Goal: Task Accomplishment & Management: Use online tool/utility

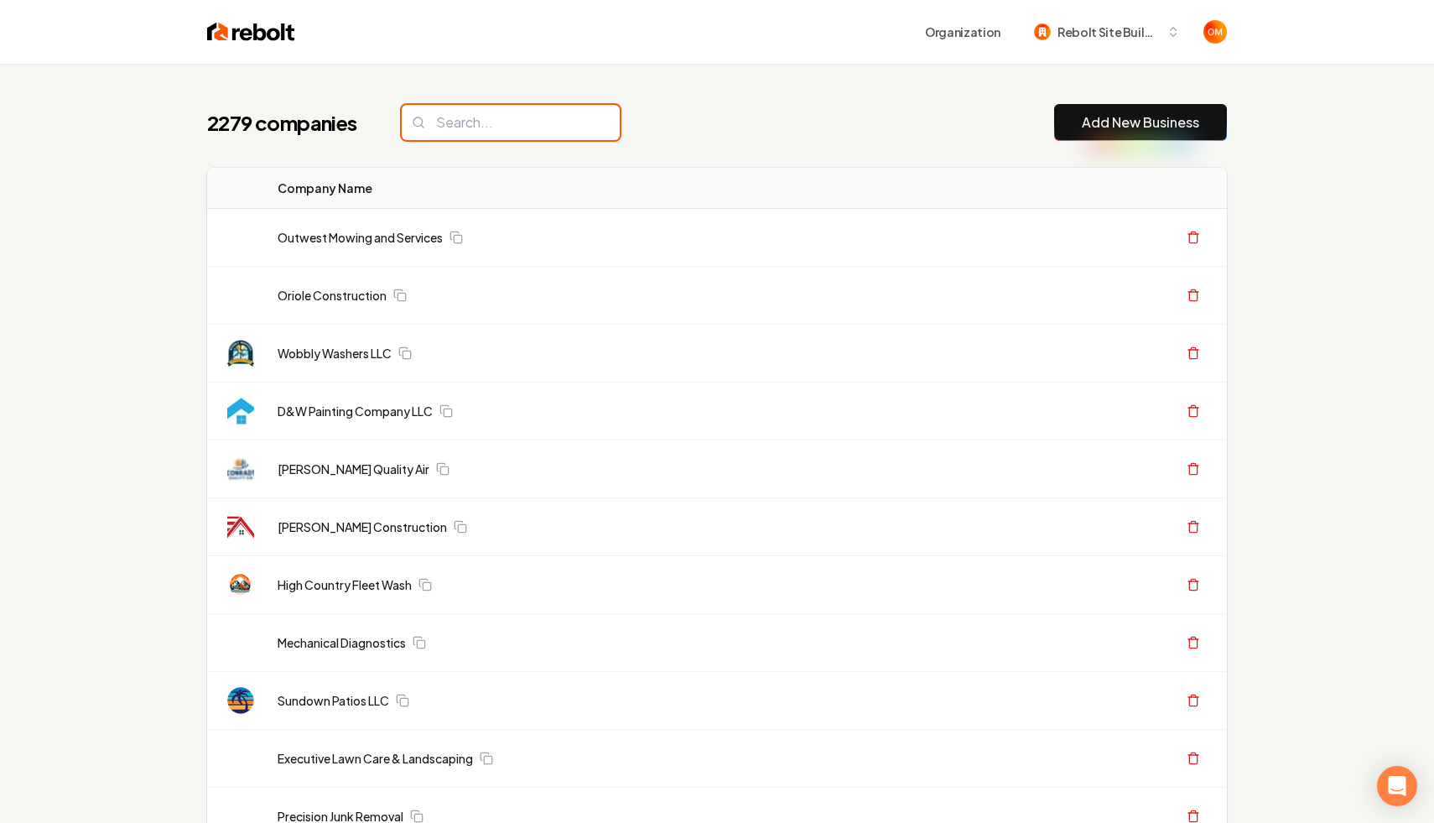
click at [454, 118] on input "search" at bounding box center [511, 122] width 218 height 35
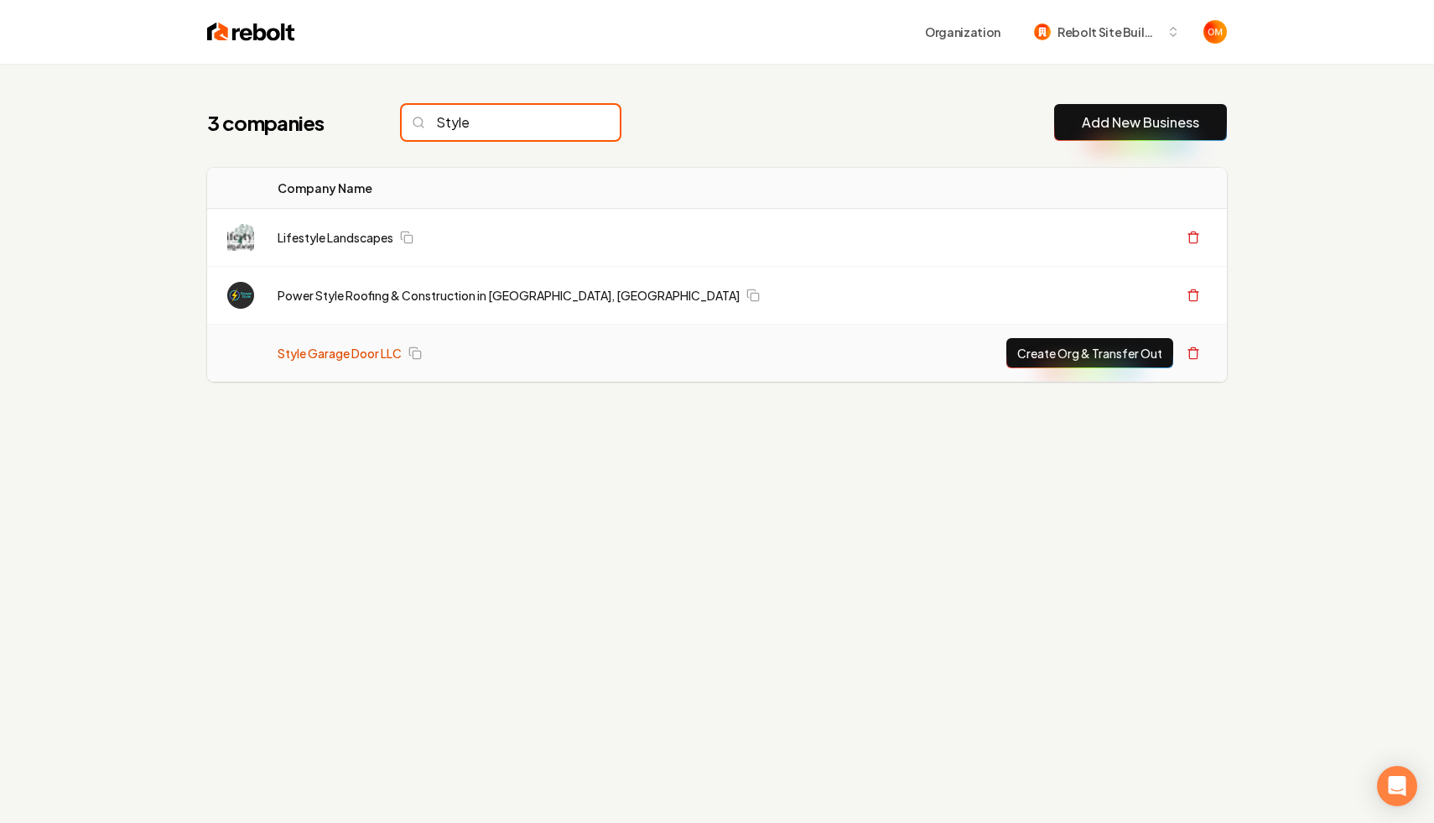
type input "Style"
click at [340, 346] on link "Style Garage Door LLC" at bounding box center [340, 353] width 124 height 17
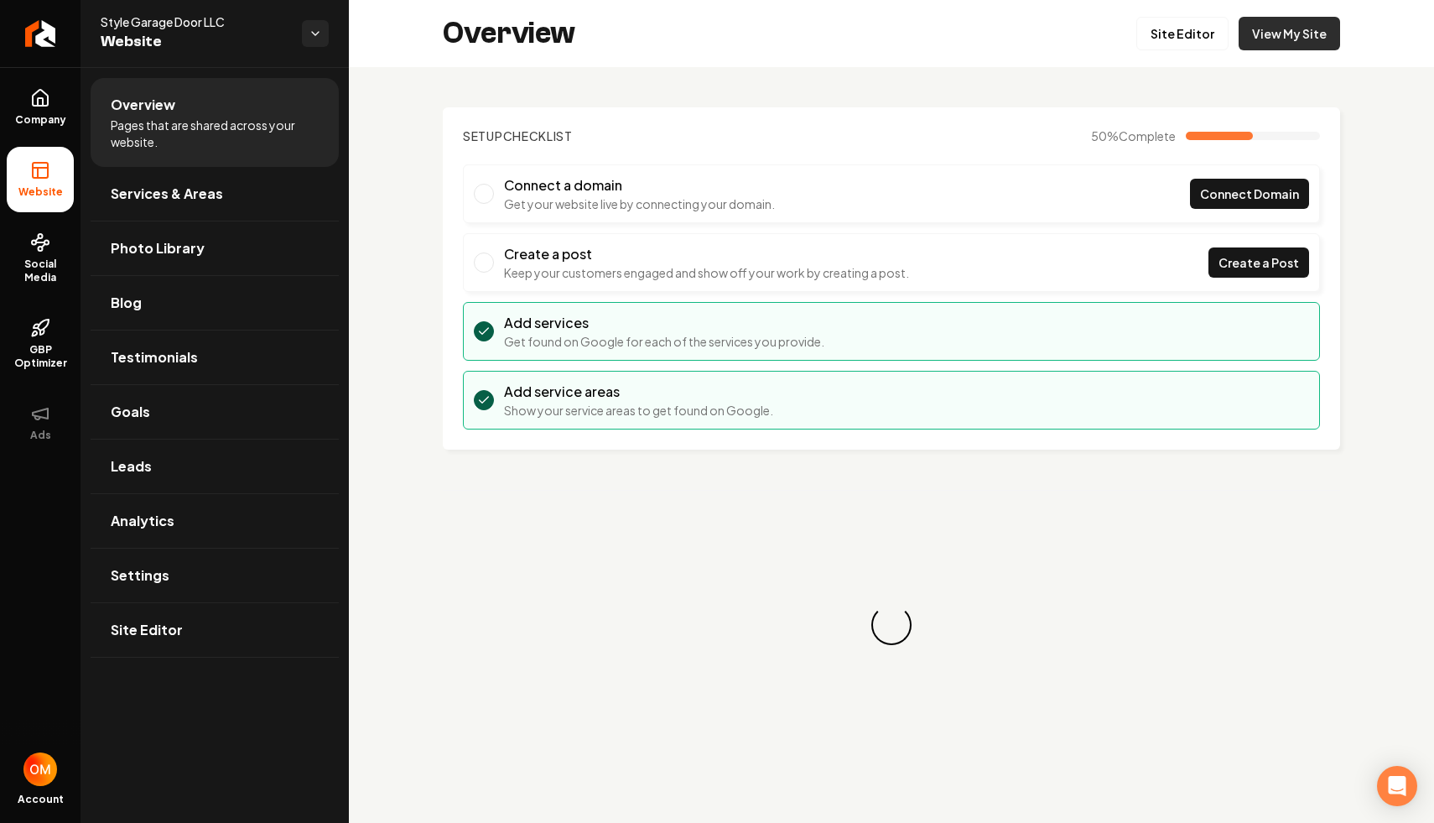
click at [1307, 29] on link "View My Site" at bounding box center [1289, 34] width 101 height 34
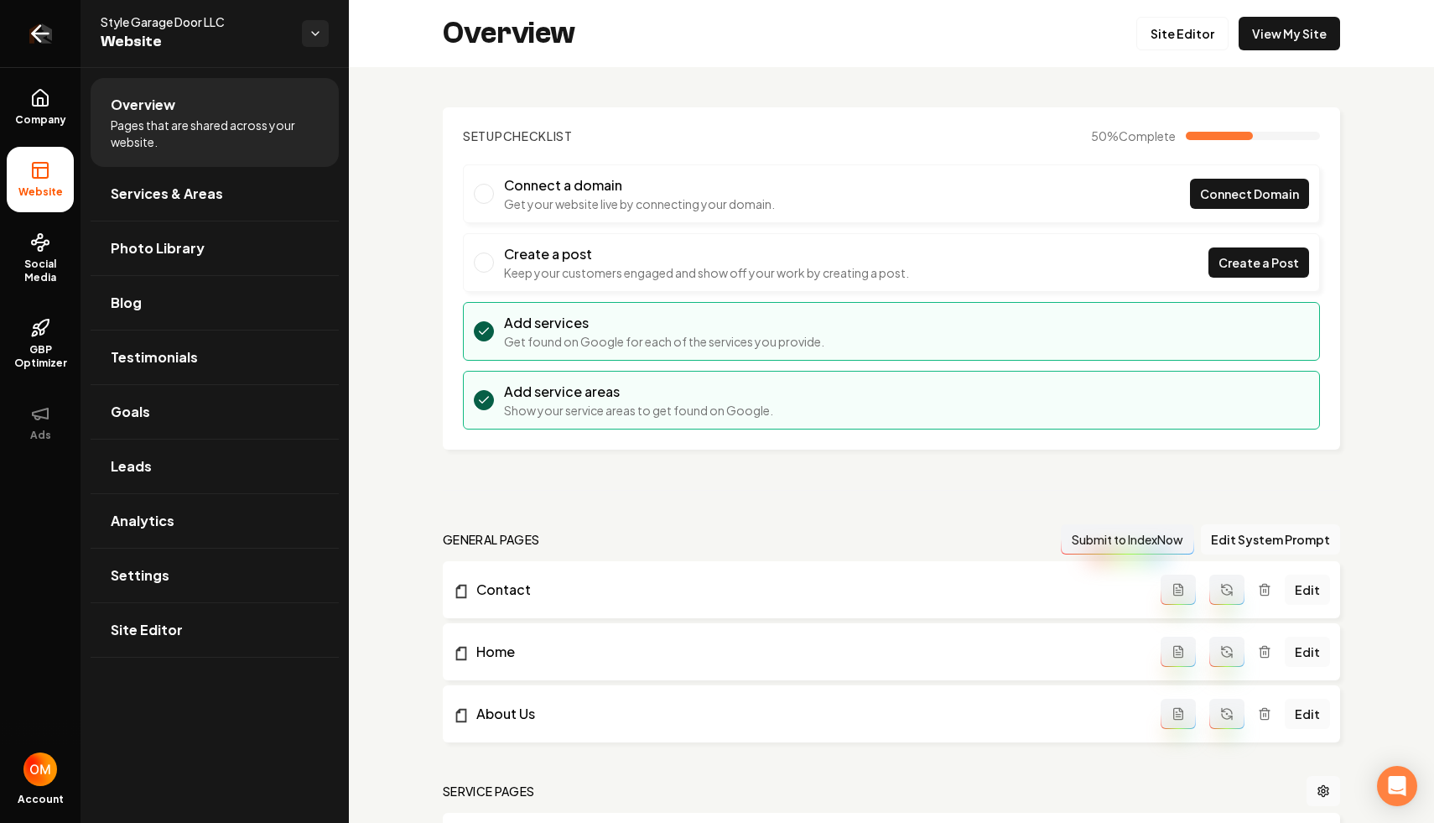
click at [34, 26] on icon "Return to dashboard" at bounding box center [40, 33] width 27 height 27
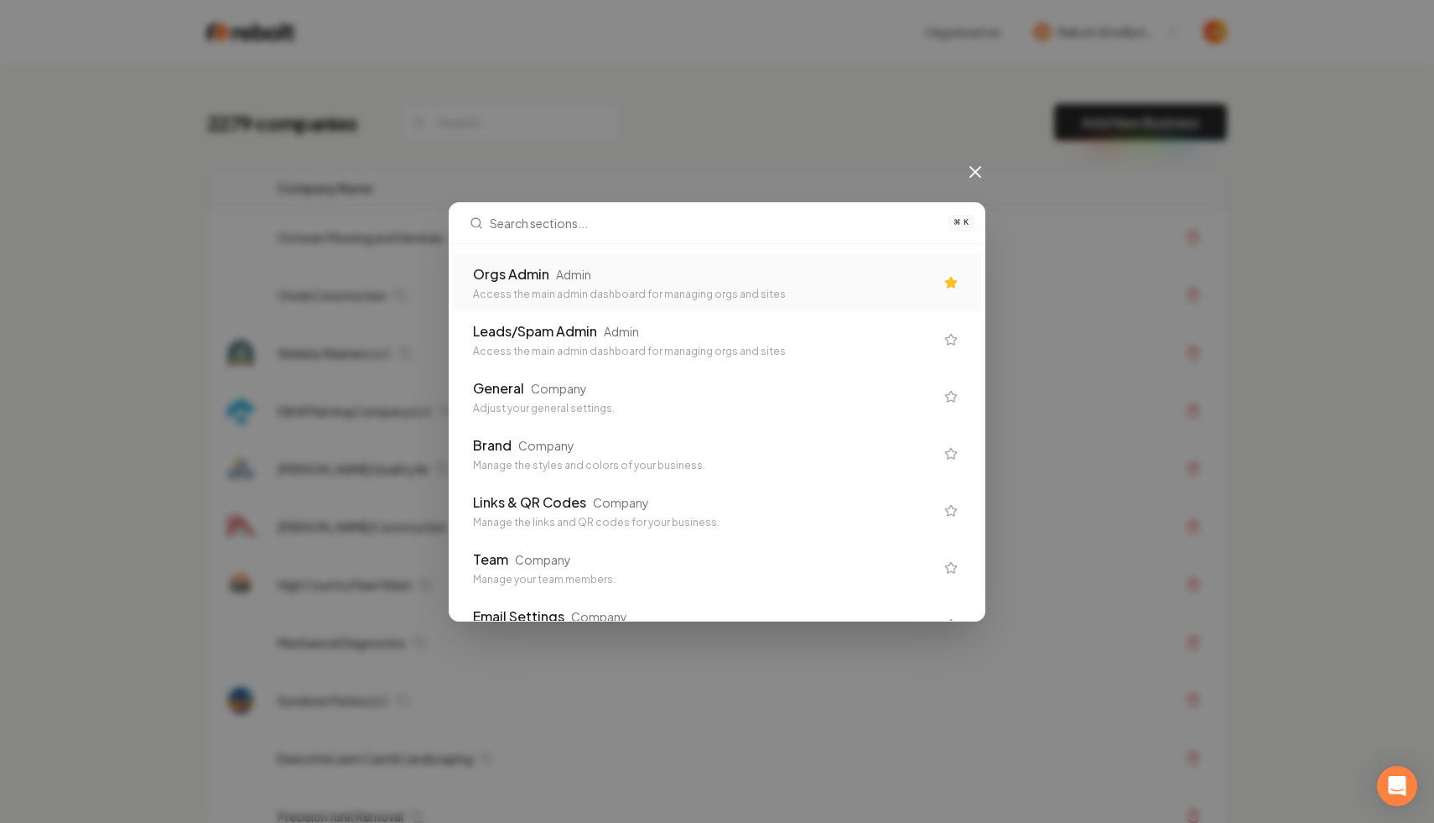
click at [561, 288] on div "Access the main admin dashboard for managing orgs and sites" at bounding box center [703, 294] width 461 height 13
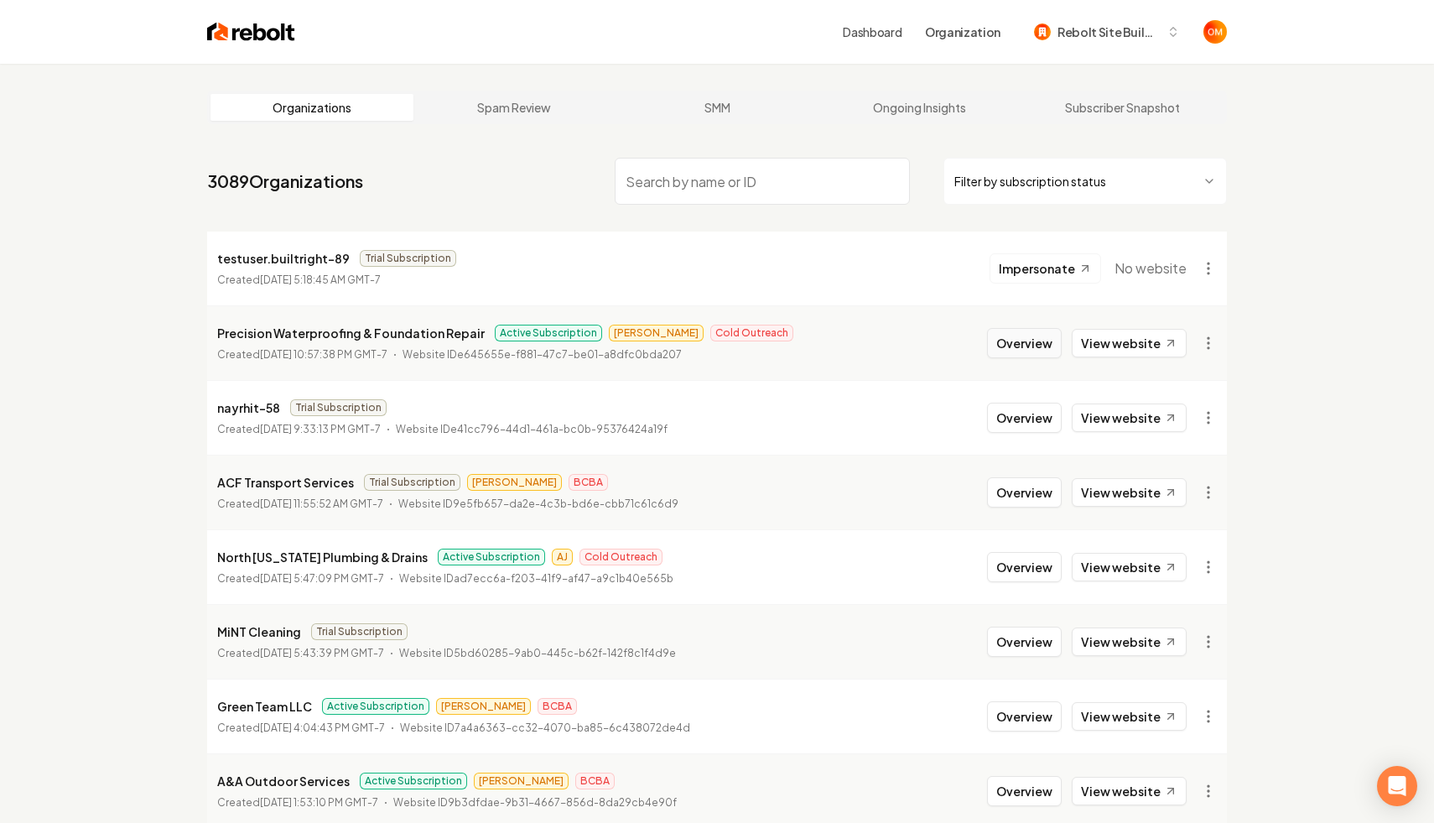
click at [1024, 342] on button "Overview" at bounding box center [1024, 343] width 75 height 30
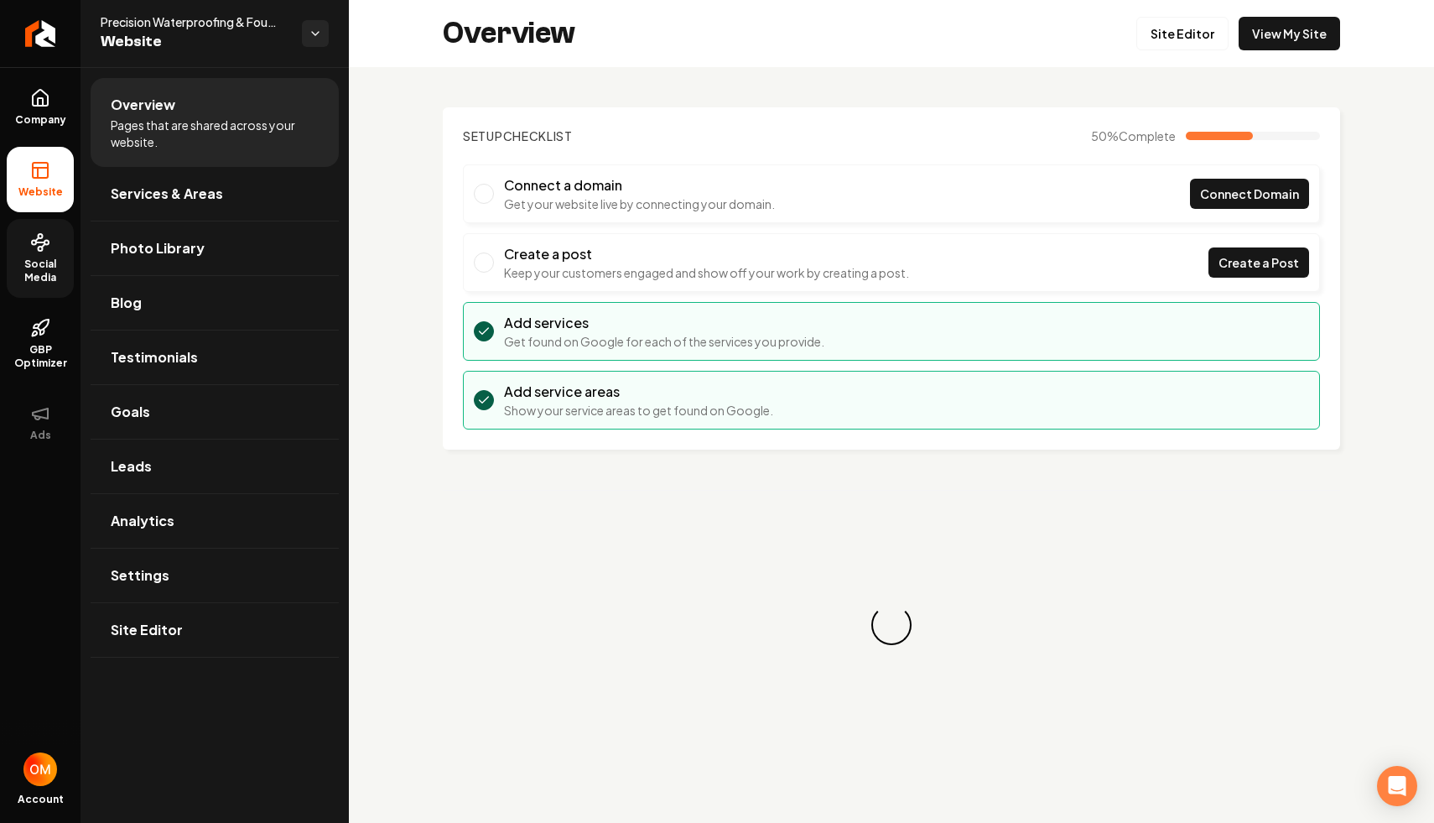
click at [40, 278] on span "Social Media" at bounding box center [40, 270] width 67 height 27
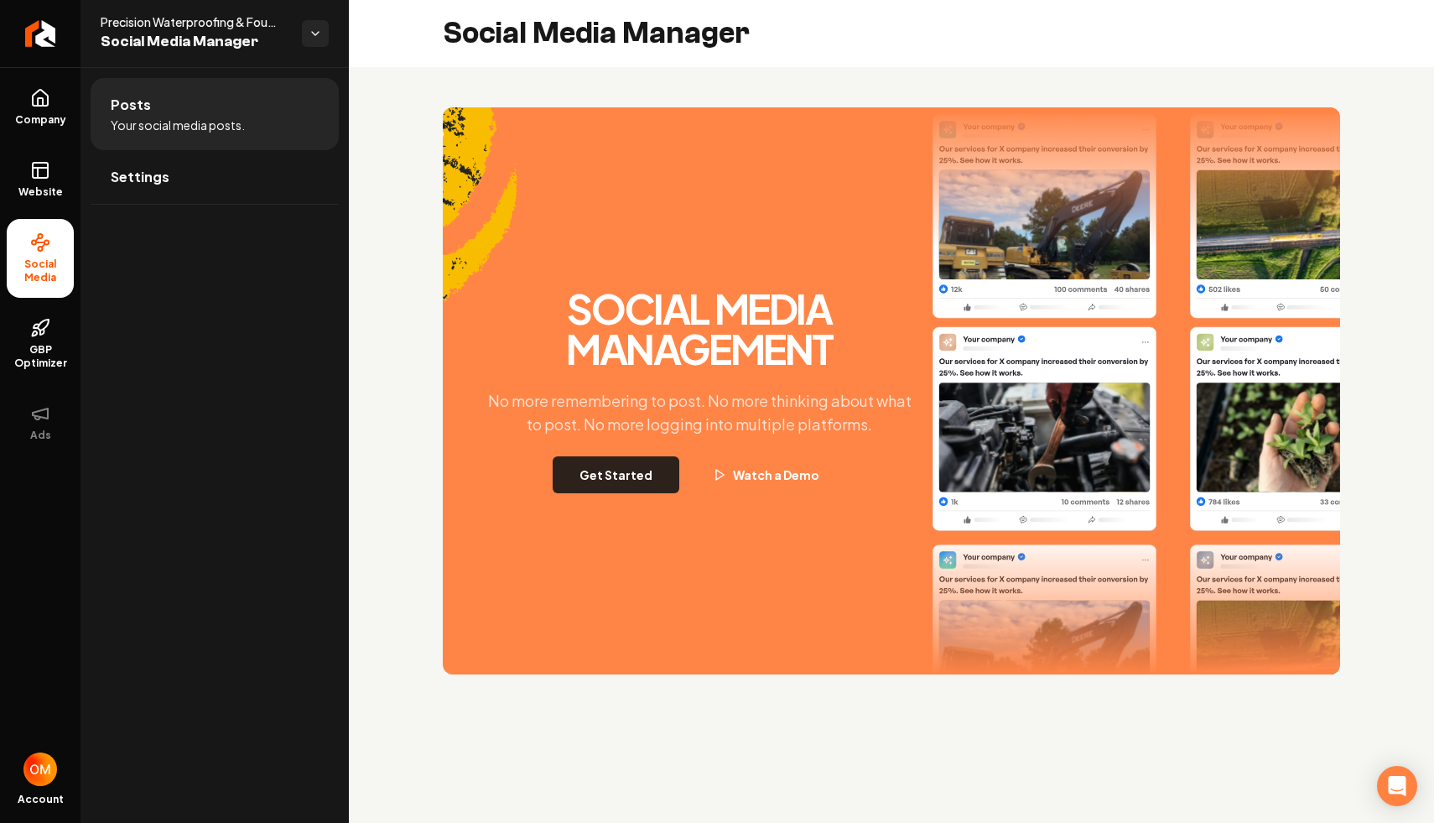
click at [630, 470] on button "Get Started" at bounding box center [616, 474] width 127 height 37
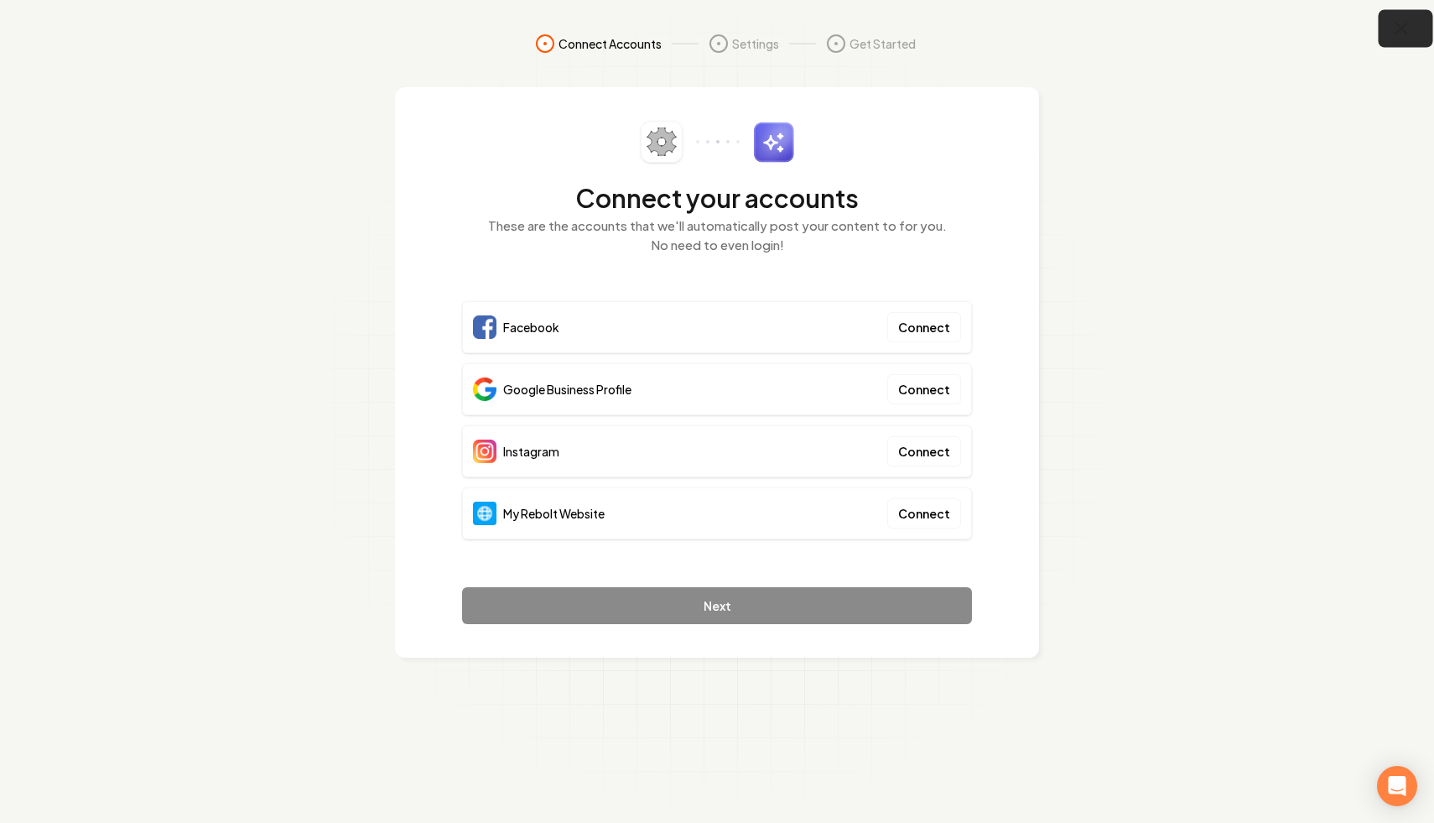
click at [1400, 34] on icon "button" at bounding box center [1401, 28] width 21 height 21
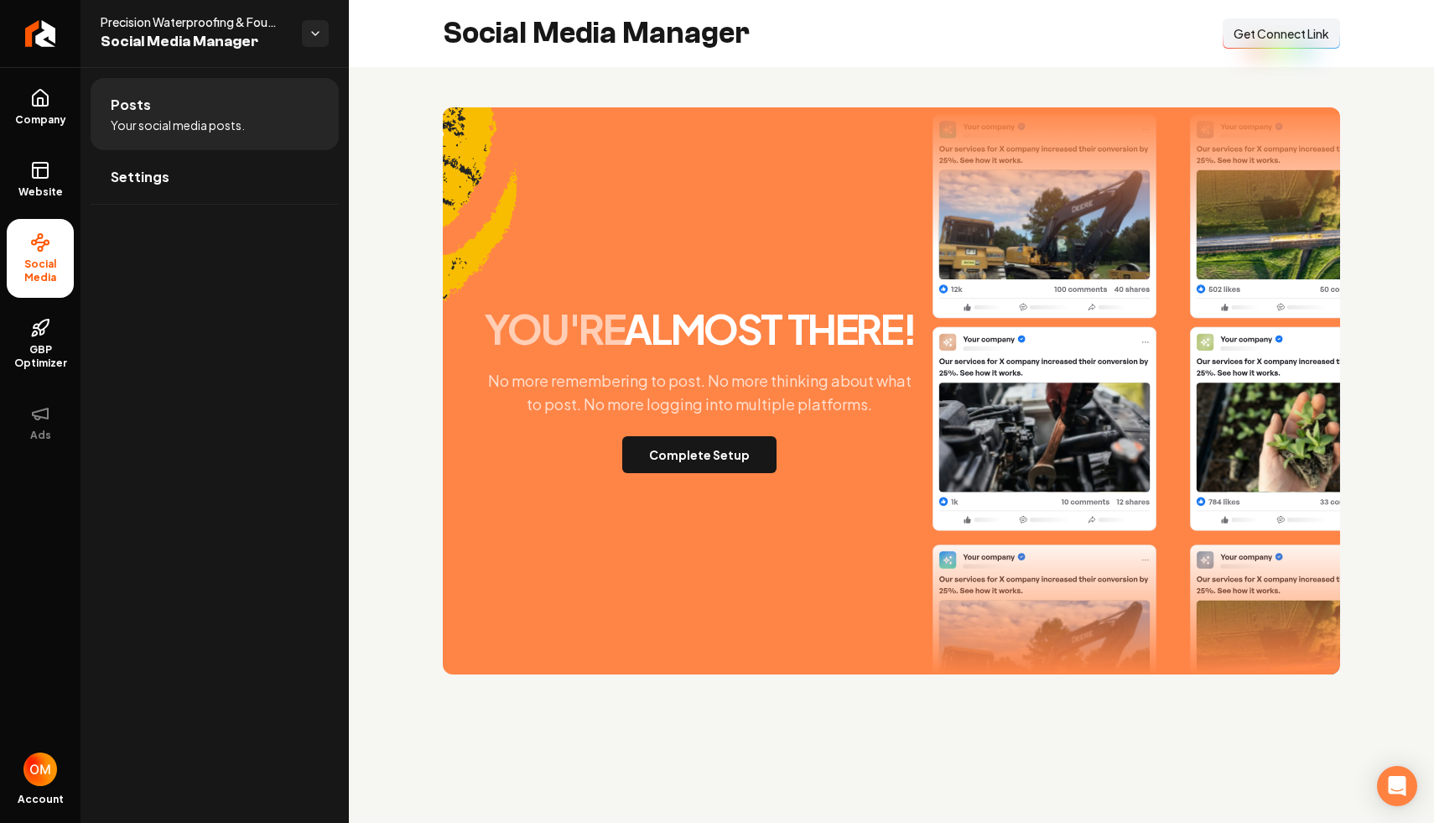
click at [1298, 34] on span "Get Connect Link" at bounding box center [1282, 33] width 96 height 17
